Goal: Task Accomplishment & Management: Use online tool/utility

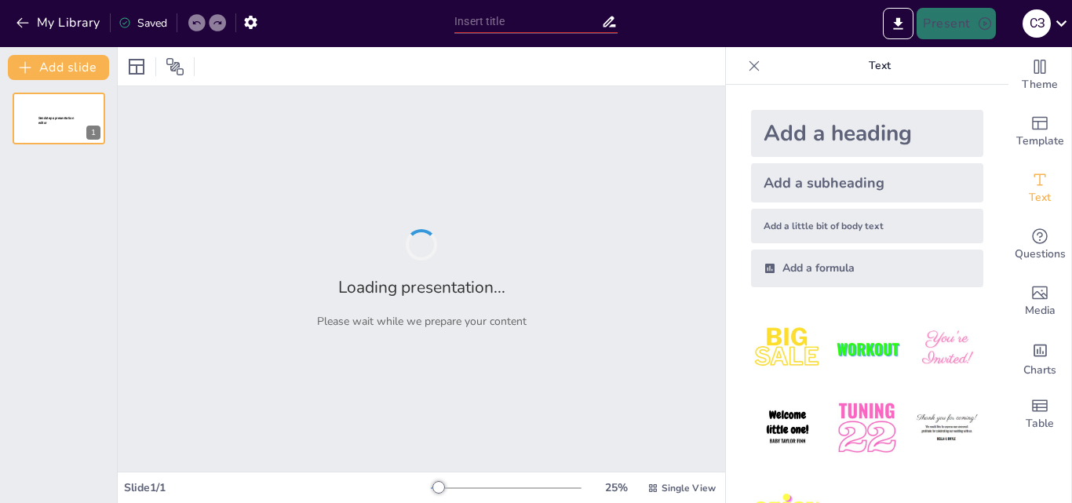
type input "ШІ та ChatGPT: Інструменти для покращення ваших презентацій"
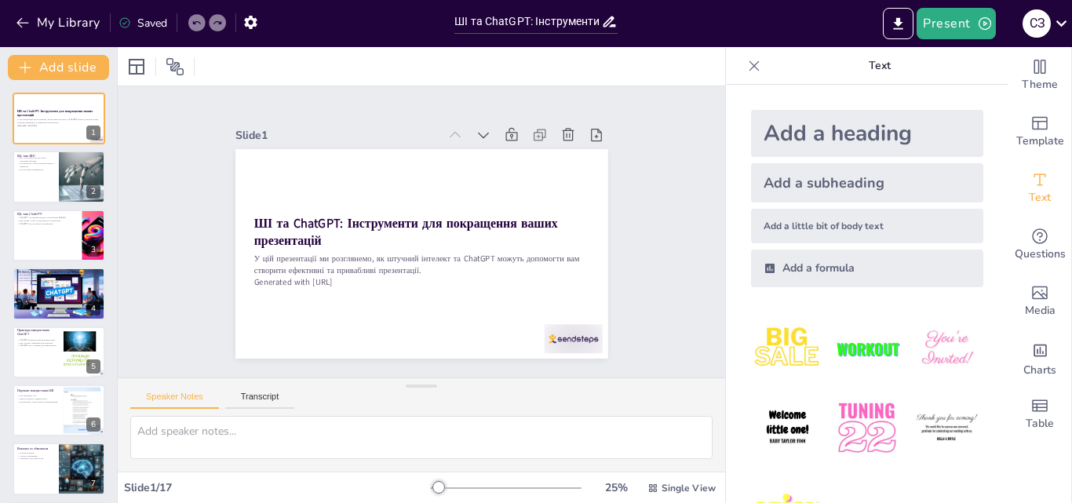
checkbox input "true"
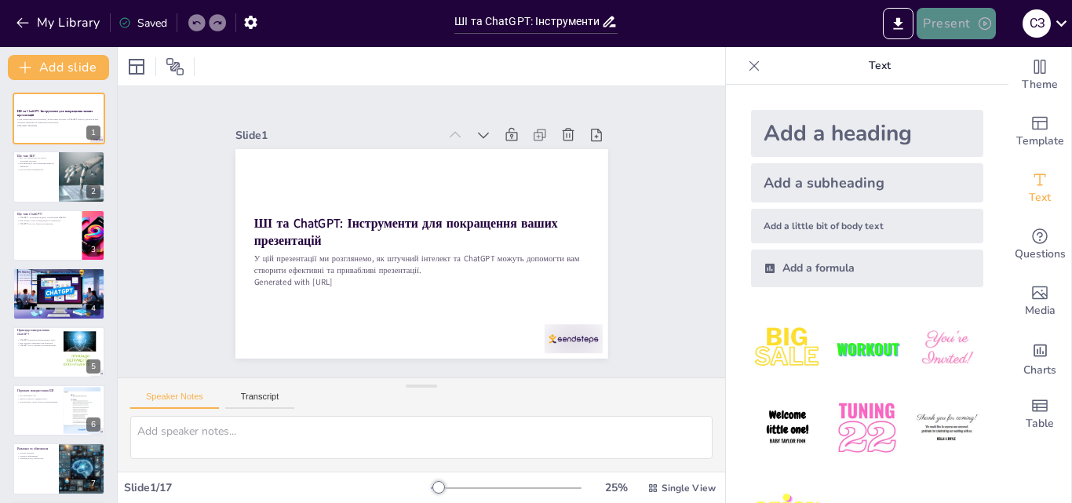
click at [960, 11] on button "Present" at bounding box center [956, 23] width 79 height 31
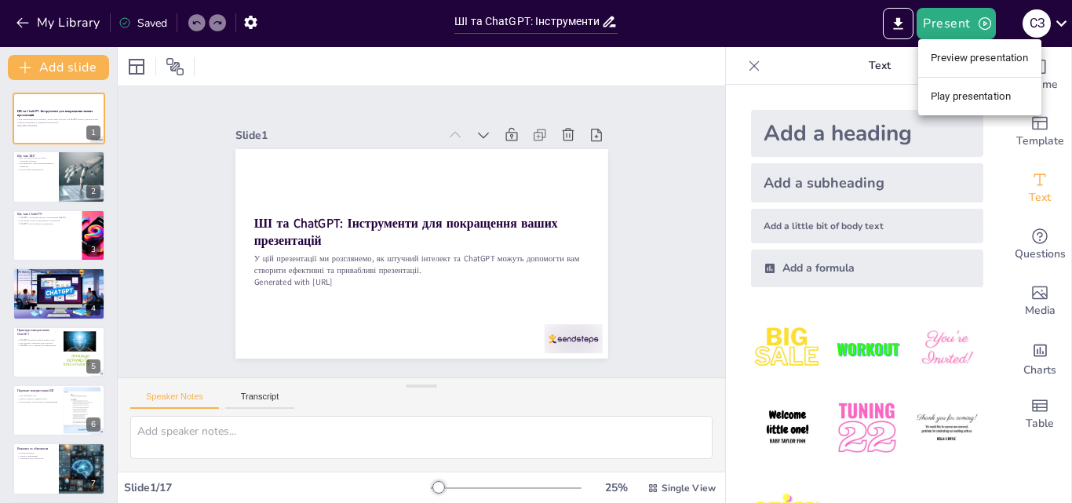
drag, startPoint x: 1000, startPoint y: 96, endPoint x: 1045, endPoint y: 82, distance: 46.7
click at [1002, 96] on li "Play presentation" at bounding box center [979, 96] width 123 height 25
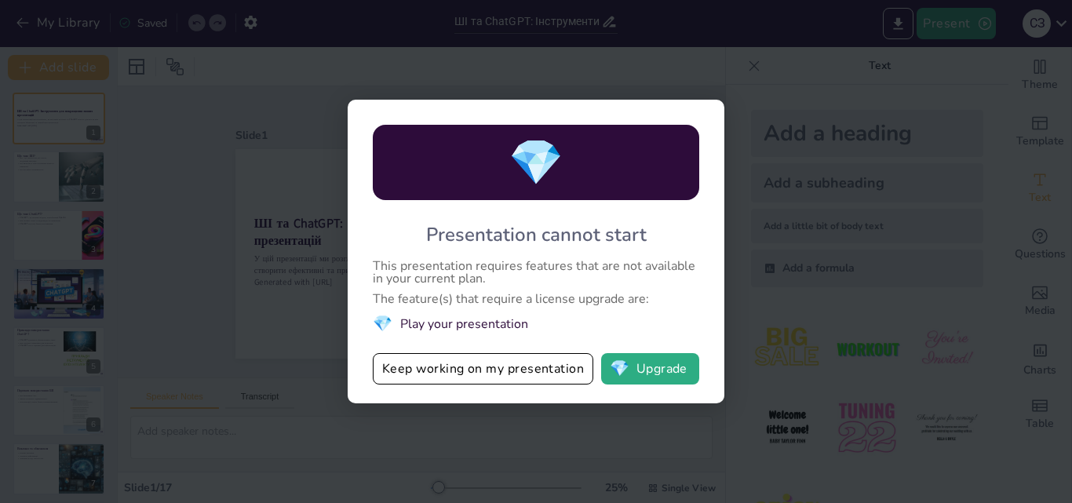
click at [729, 289] on div "💎 Presentation cannot start This presentation requires features that are not av…" at bounding box center [536, 251] width 1072 height 503
drag, startPoint x: 353, startPoint y: 346, endPoint x: 305, endPoint y: 340, distance: 49.1
click at [306, 340] on div "💎 Presentation cannot start This presentation requires features that are not av…" at bounding box center [536, 251] width 1072 height 503
click at [447, 370] on button "Keep working on my presentation" at bounding box center [483, 368] width 221 height 31
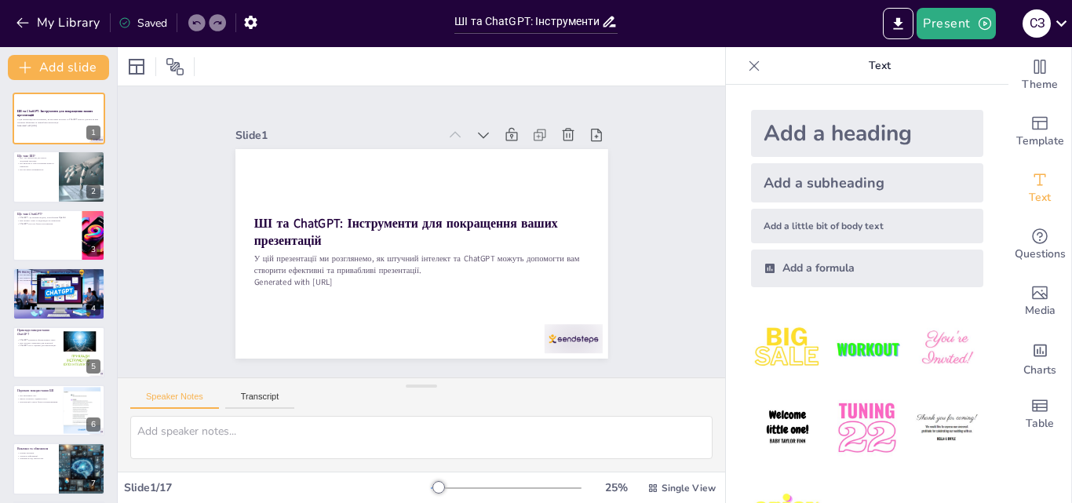
checkbox input "true"
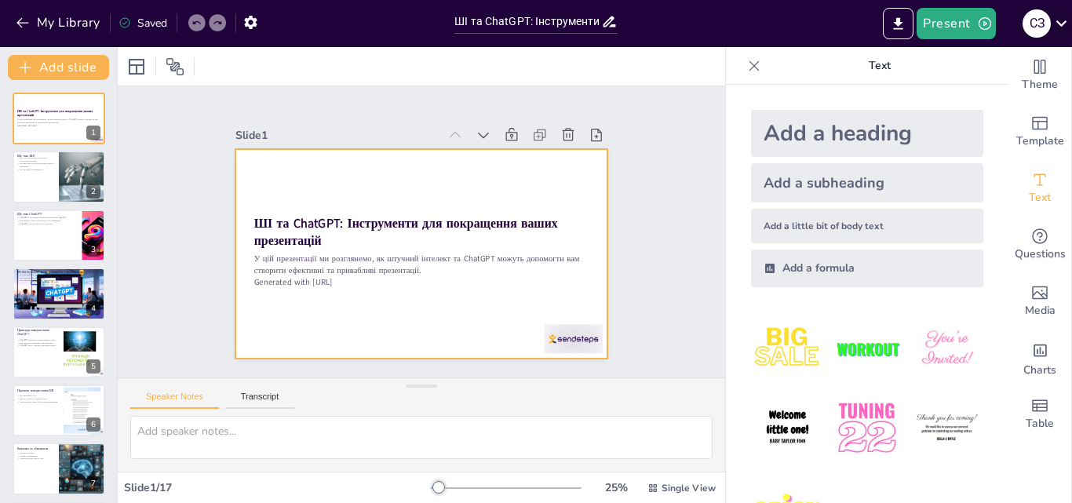
checkbox input "true"
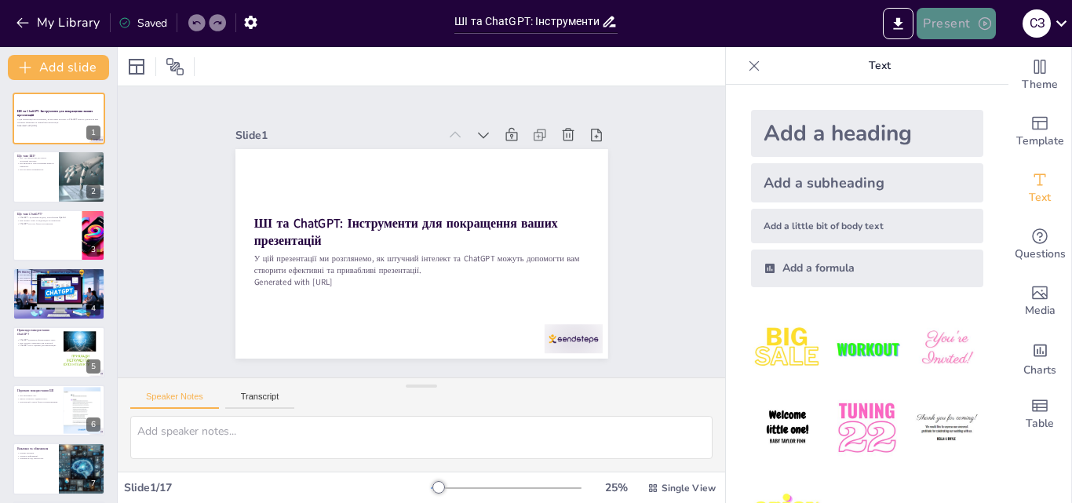
click at [973, 19] on button "Present" at bounding box center [956, 23] width 79 height 31
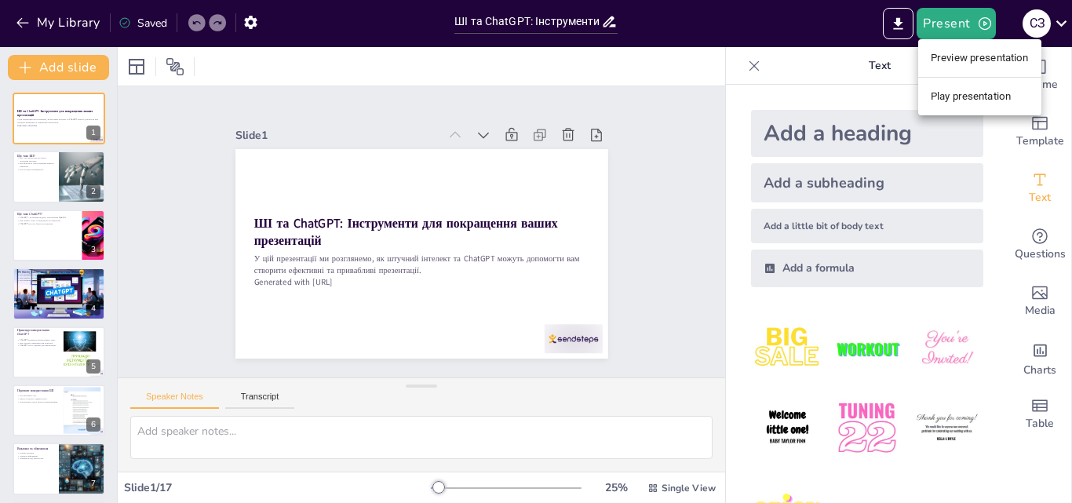
click at [964, 53] on li "Preview presentation" at bounding box center [979, 58] width 123 height 25
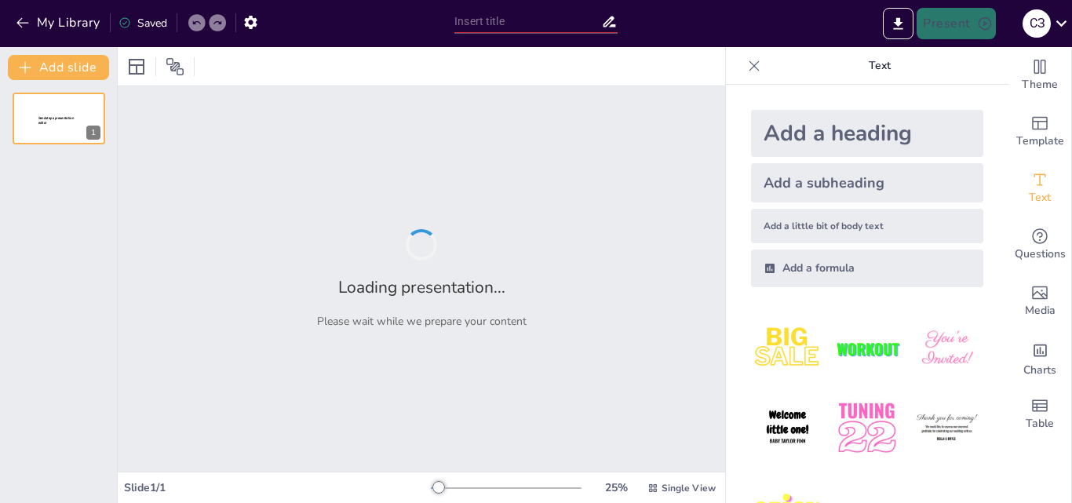
type input "Інтеграція ChatGPT з Canva: Нові можливості для творчості"
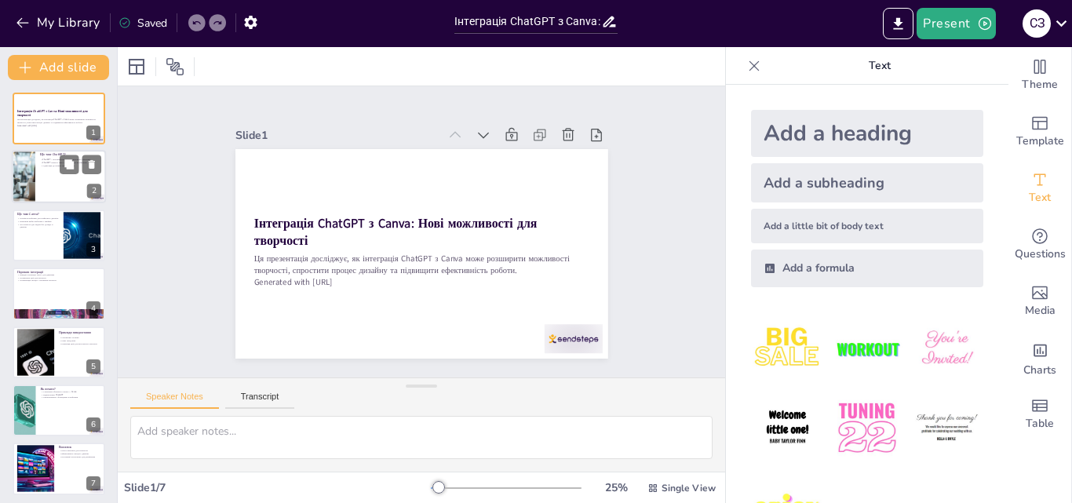
click at [38, 175] on div at bounding box center [59, 177] width 94 height 53
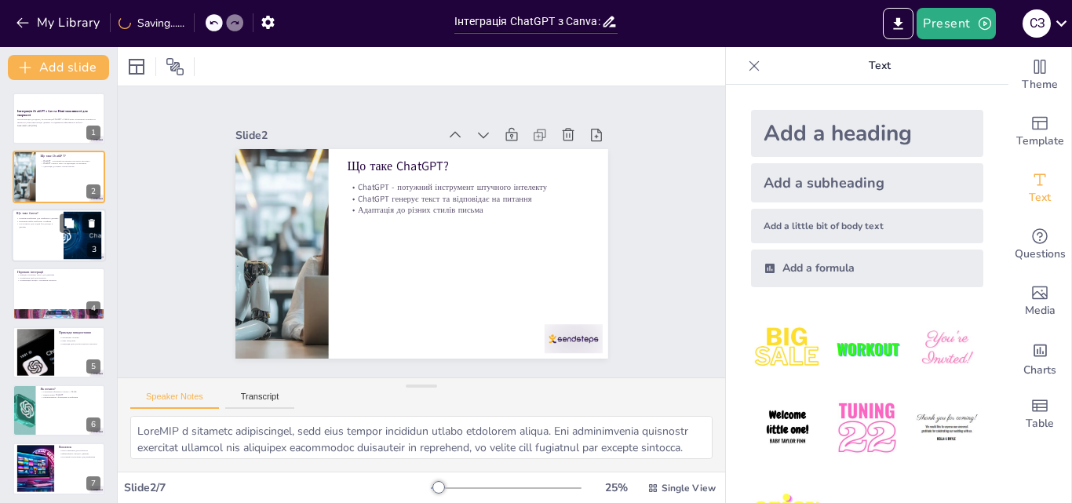
click at [49, 244] on div at bounding box center [59, 235] width 94 height 53
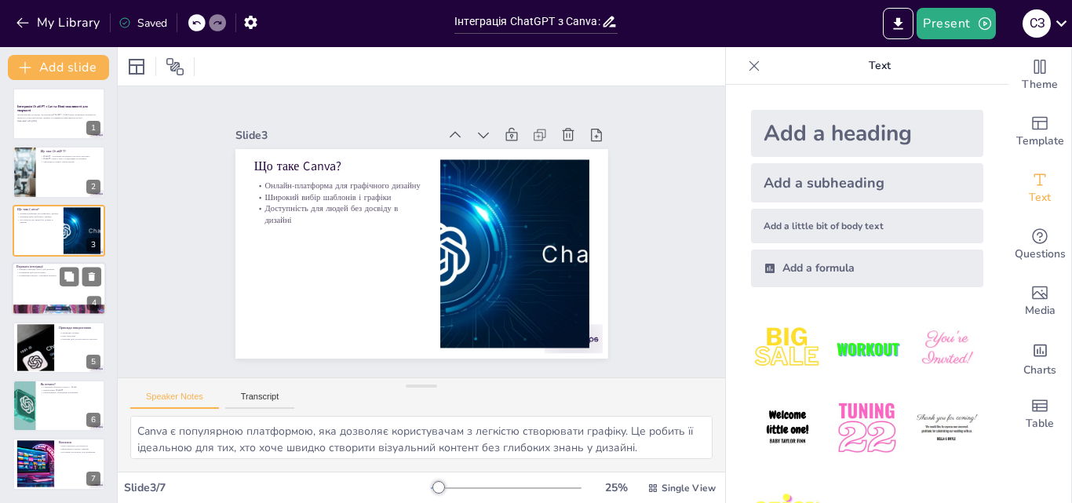
click at [48, 281] on div at bounding box center [59, 288] width 94 height 53
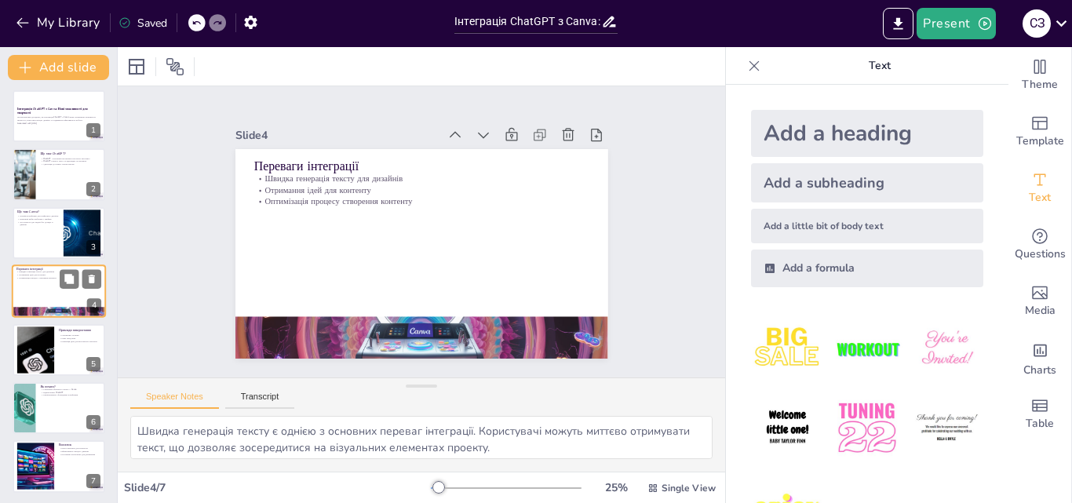
scroll to position [5, 0]
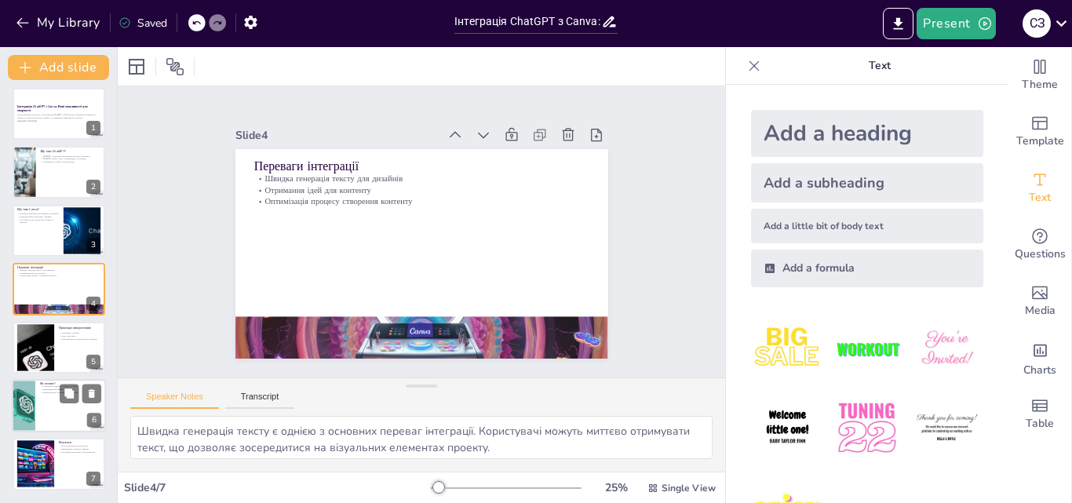
click at [36, 404] on div at bounding box center [59, 405] width 94 height 53
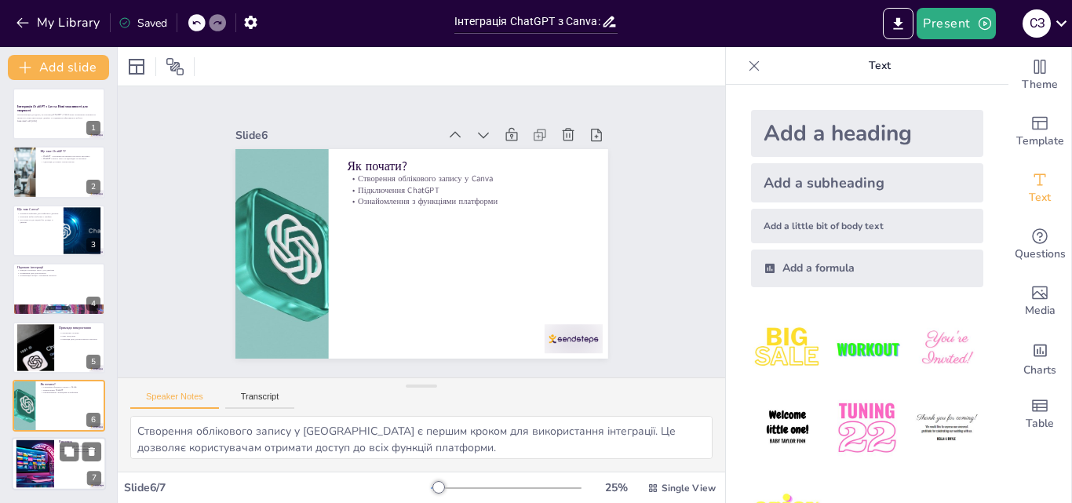
click at [31, 463] on div at bounding box center [35, 464] width 85 height 48
type textarea "Інтеграція відкриває нові можливості для творчості, що дозволяє користувачам ек…"
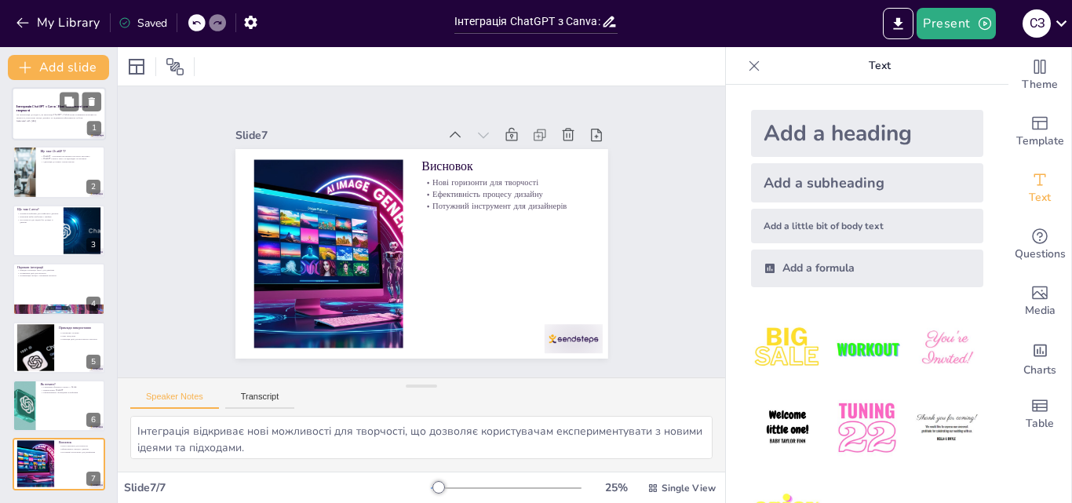
click at [33, 133] on div at bounding box center [59, 113] width 94 height 53
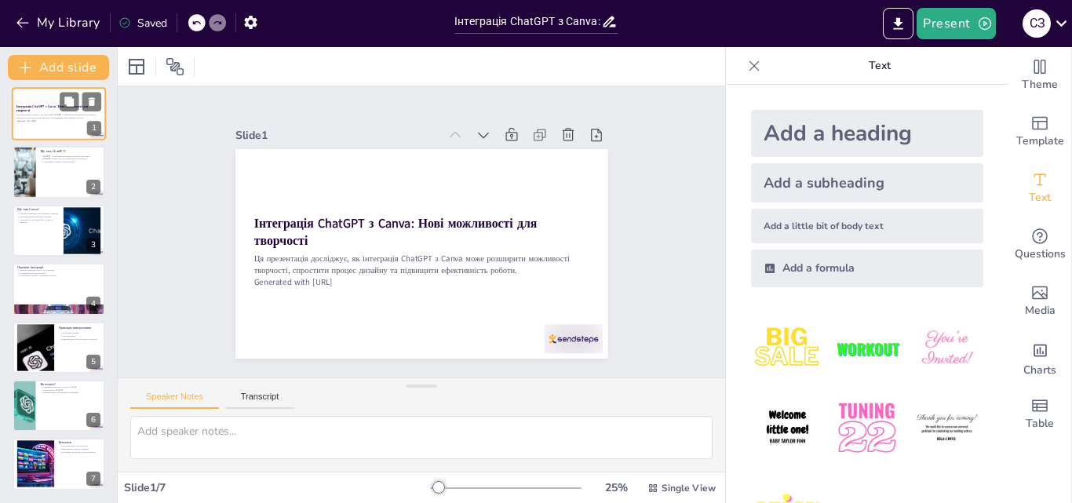
scroll to position [0, 0]
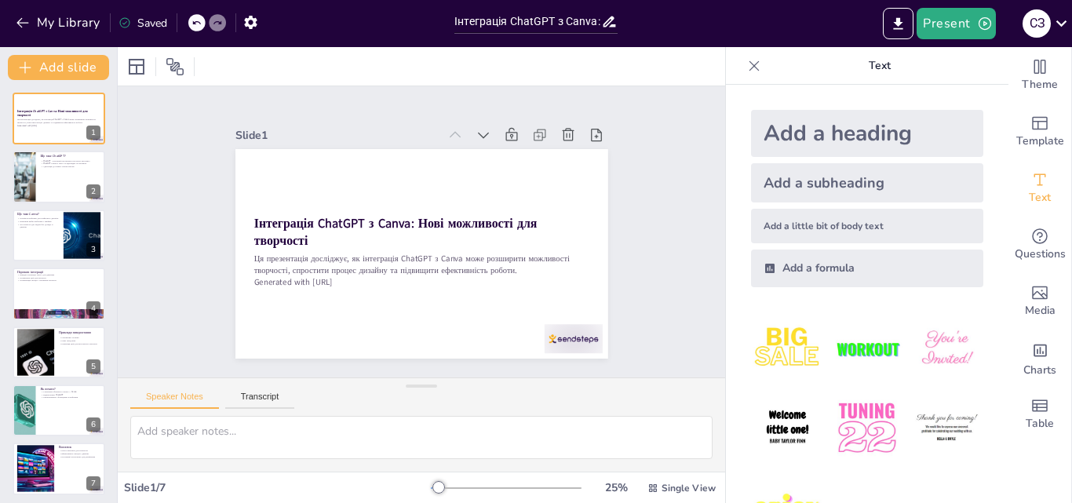
click at [766, 361] on img at bounding box center [787, 348] width 73 height 73
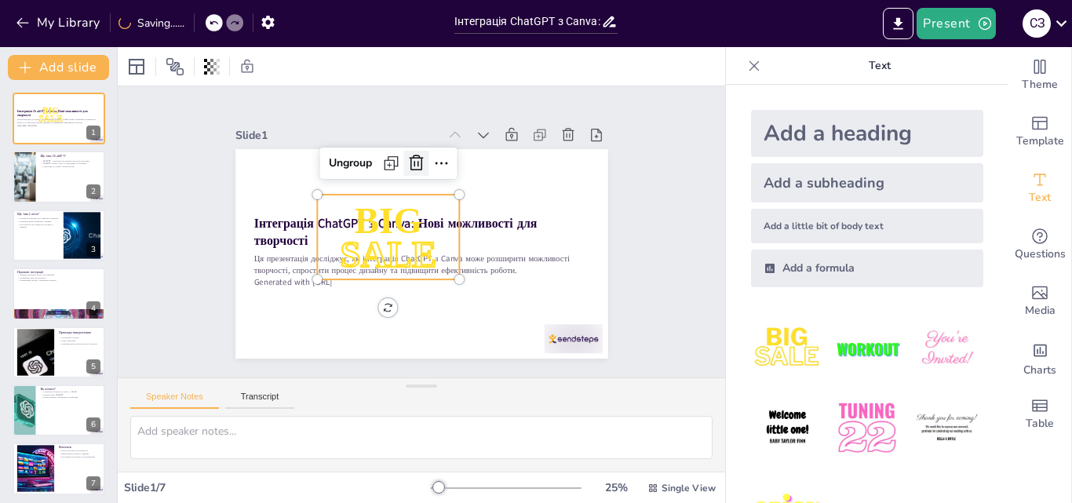
click at [471, 249] on icon at bounding box center [484, 262] width 26 height 26
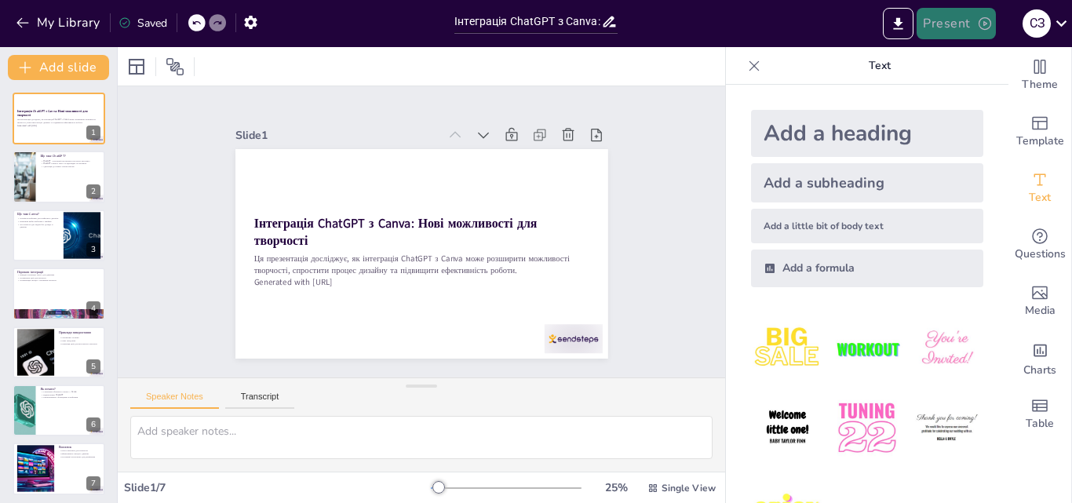
click at [940, 18] on button "Present" at bounding box center [956, 23] width 79 height 31
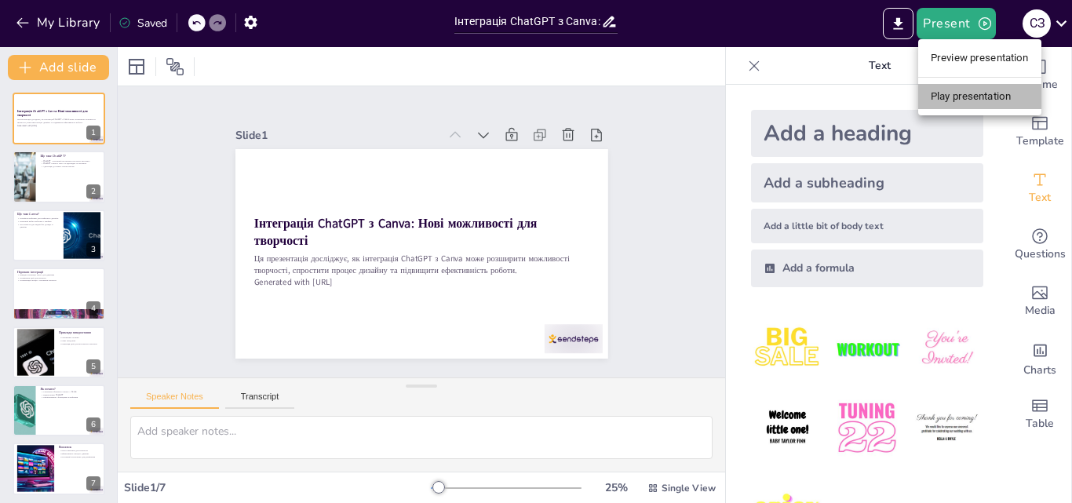
click at [951, 94] on li "Play presentation" at bounding box center [979, 96] width 123 height 25
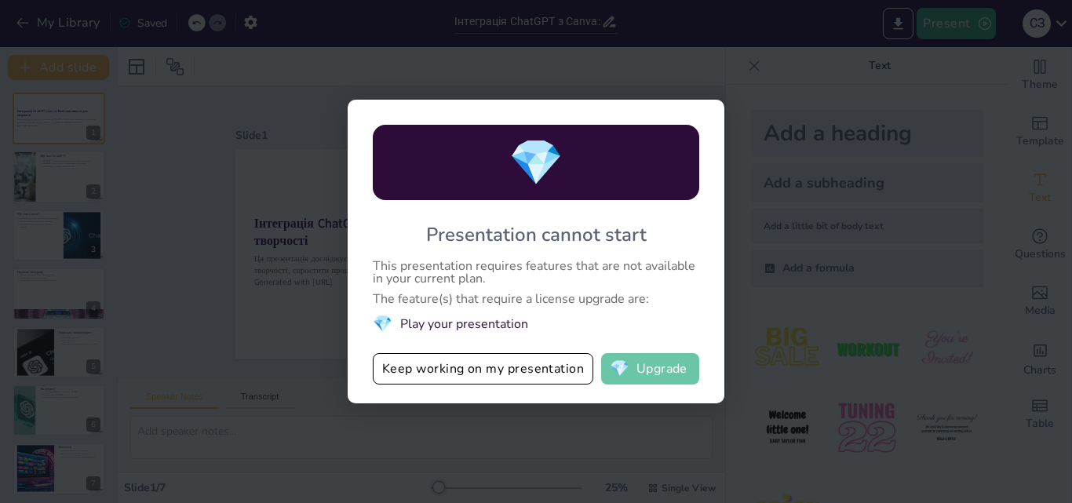
click at [647, 372] on button "💎 Upgrade" at bounding box center [650, 368] width 98 height 31
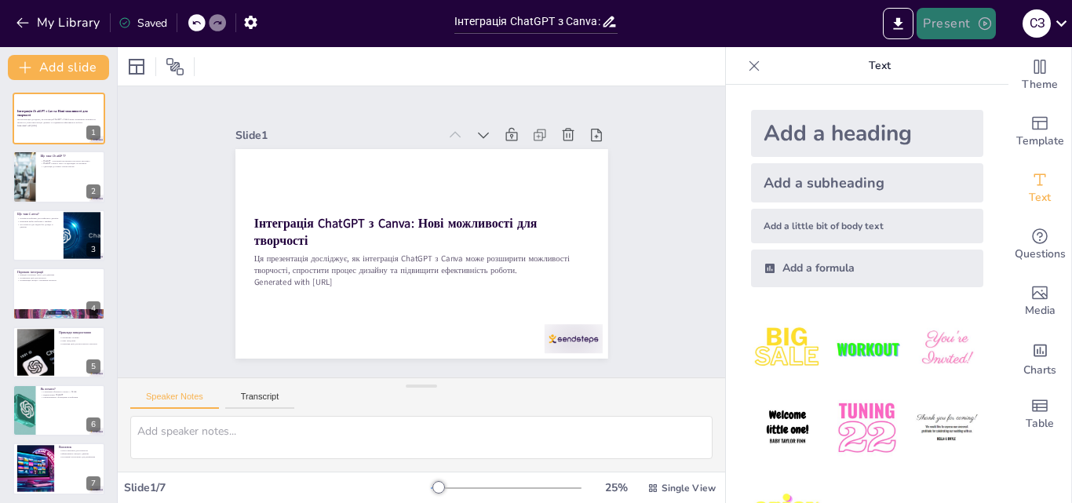
click at [953, 15] on button "Present" at bounding box center [956, 23] width 79 height 31
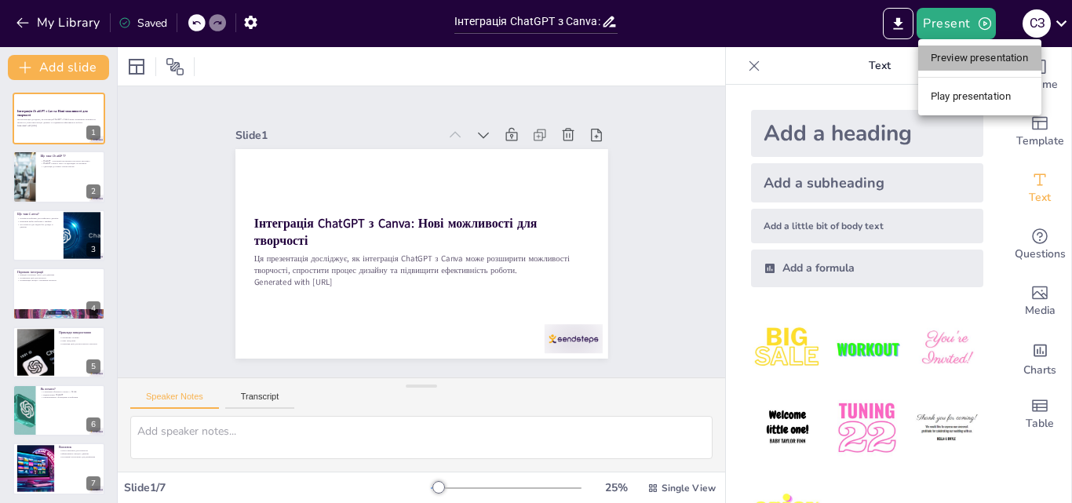
click at [968, 56] on li "Preview presentation" at bounding box center [979, 58] width 123 height 25
